Goal: Task Accomplishment & Management: Manage account settings

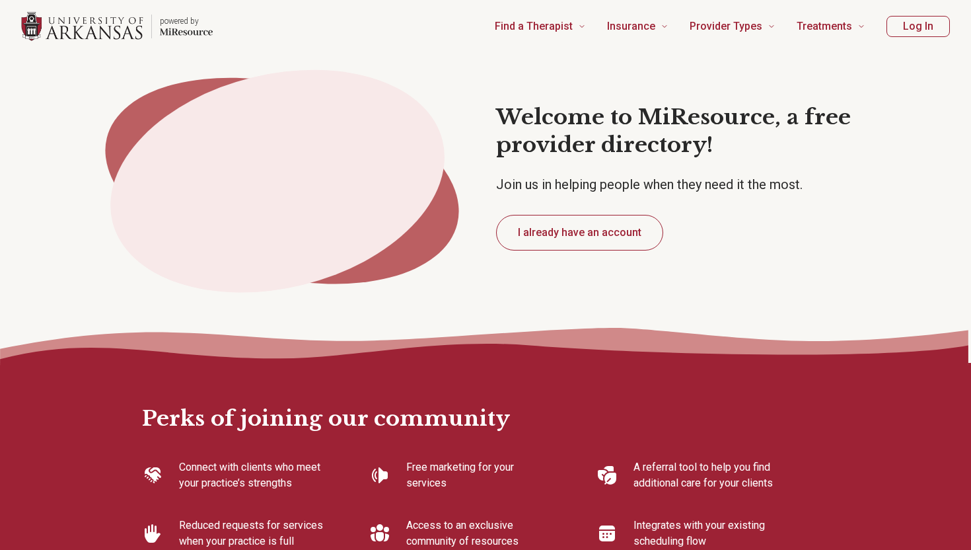
click at [932, 18] on button "Log In" at bounding box center [917, 26] width 63 height 21
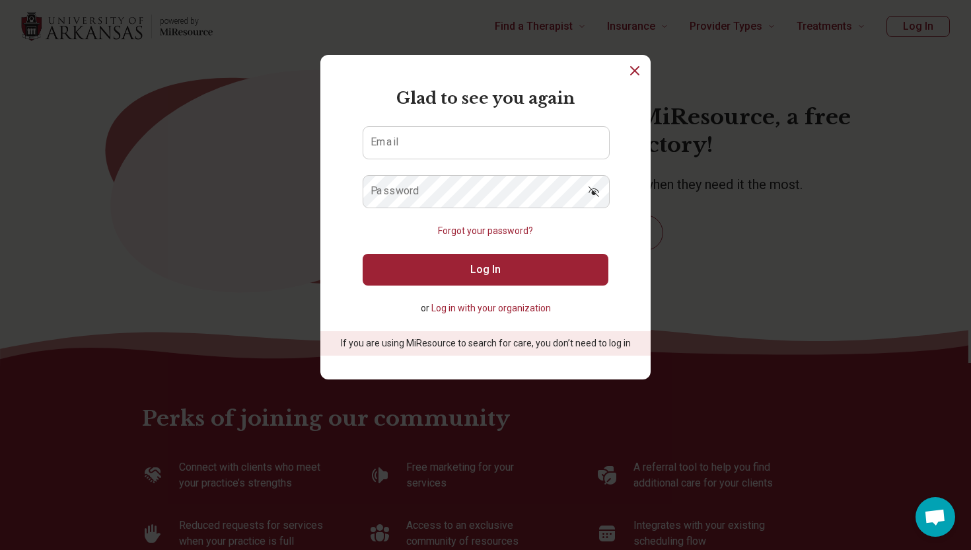
click at [452, 124] on form "Glad to see you again Email Password Forgot your password? Log In or Log in wit…" at bounding box center [486, 221] width 246 height 269
click at [427, 142] on input "Email" at bounding box center [486, 143] width 246 height 32
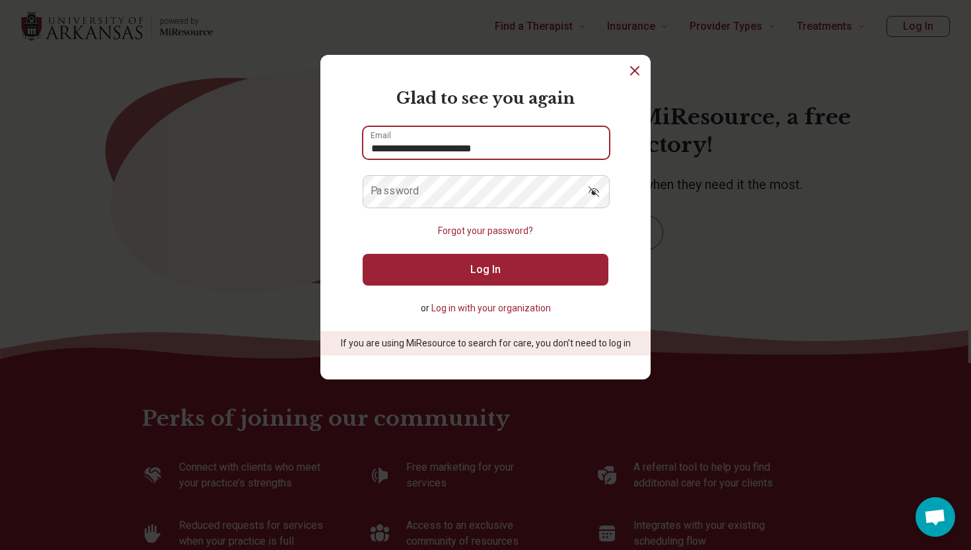
type input "**********"
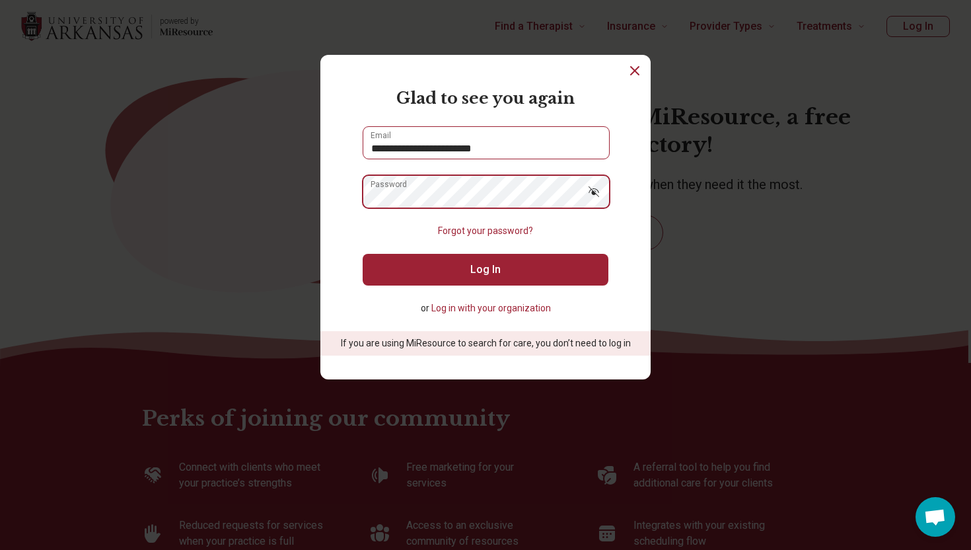
click at [485, 269] on button "Log In" at bounding box center [486, 270] width 246 height 32
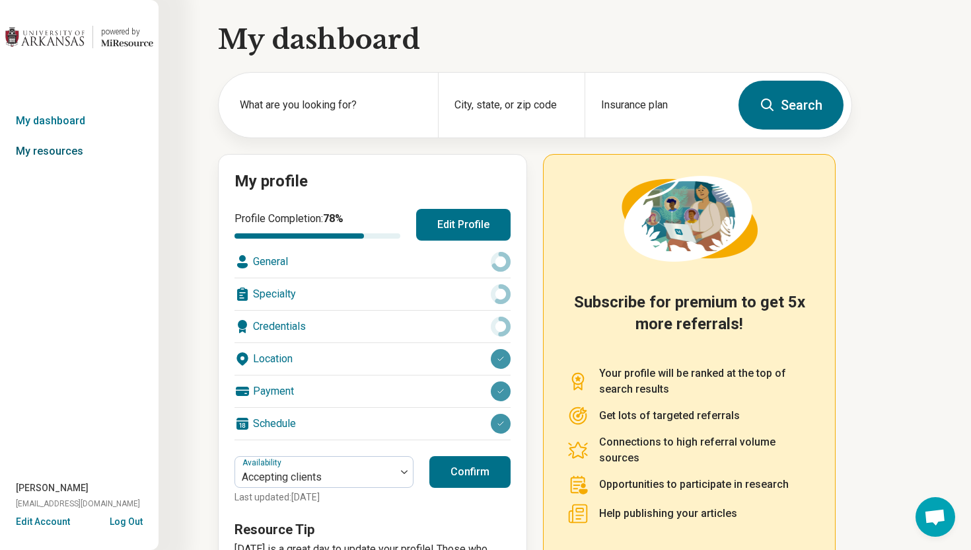
click at [34, 155] on link "My resources" at bounding box center [79, 151] width 159 height 30
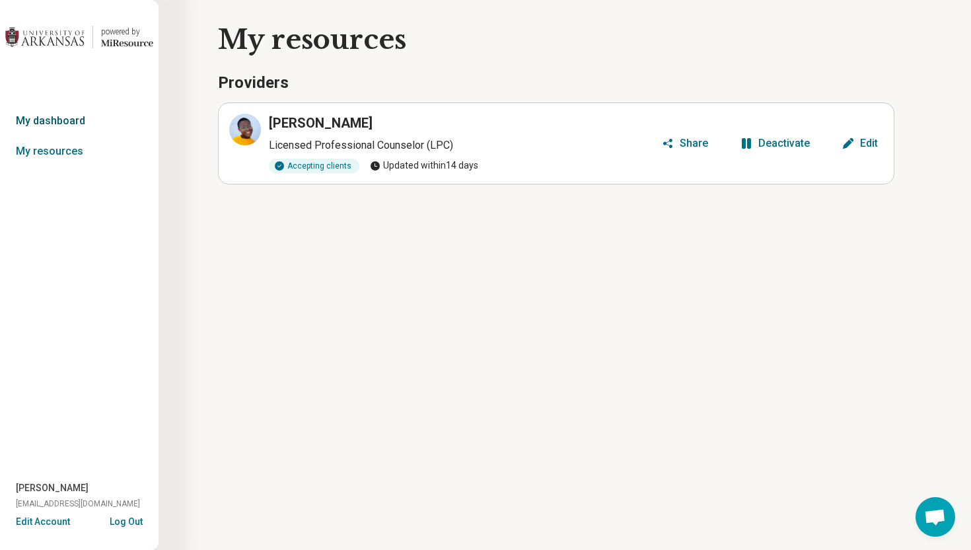
click at [46, 117] on link "My dashboard" at bounding box center [79, 121] width 159 height 30
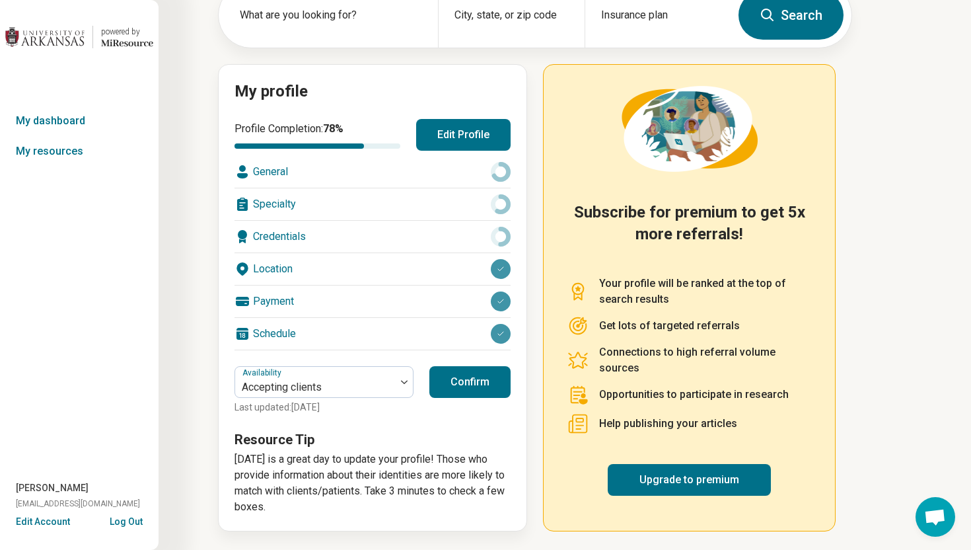
scroll to position [89, 0]
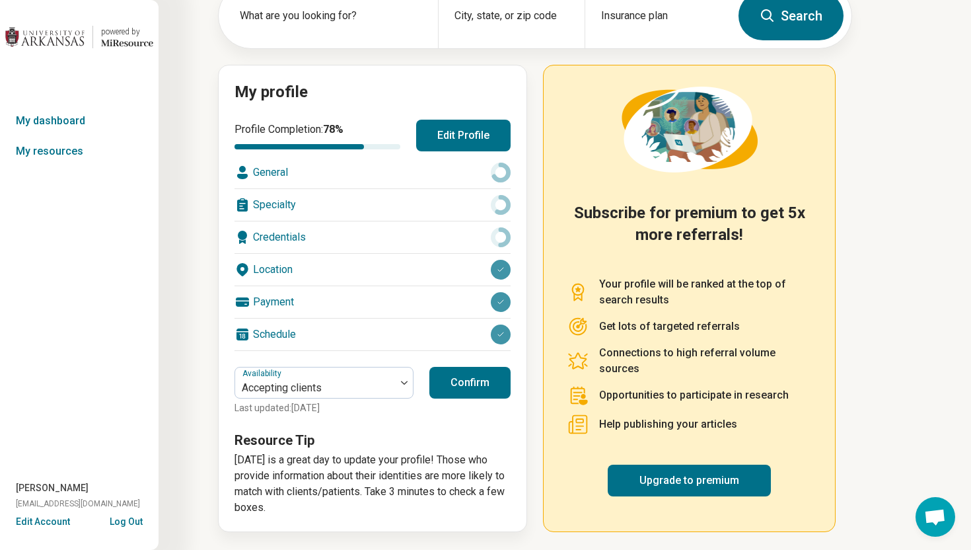
click at [118, 520] on button "Log Out" at bounding box center [126, 520] width 33 height 11
